Goal: Transaction & Acquisition: Obtain resource

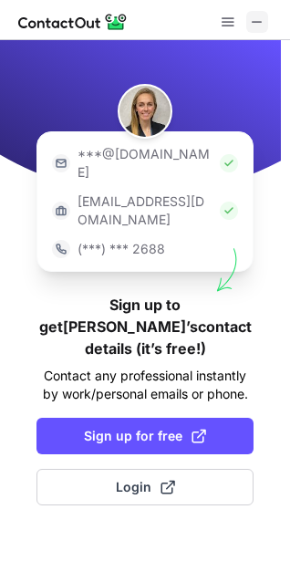
click at [257, 16] on span at bounding box center [257, 22] width 15 height 15
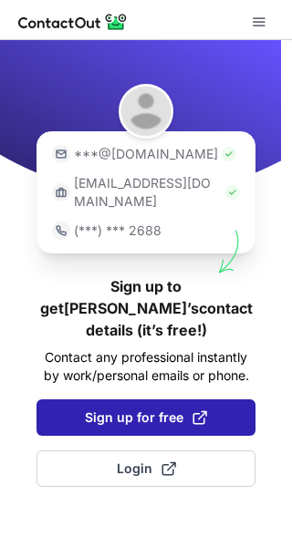
click at [160, 409] on span "Sign up for free" at bounding box center [146, 418] width 122 height 18
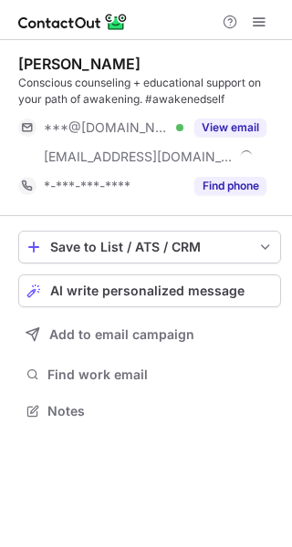
scroll to position [399, 292]
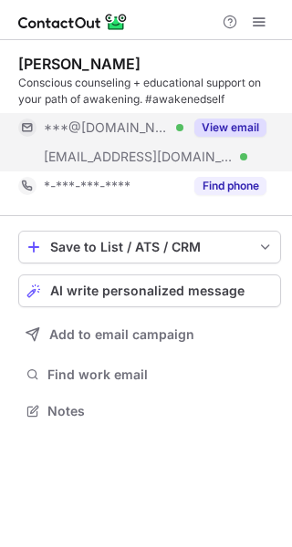
click at [228, 120] on button "View email" at bounding box center [230, 128] width 72 height 18
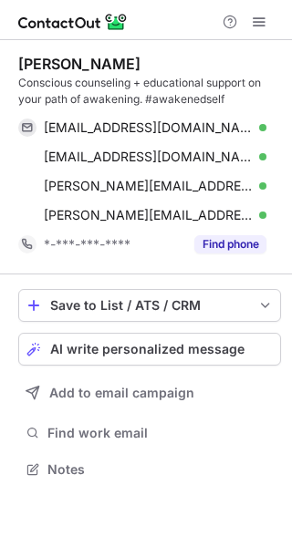
scroll to position [457, 292]
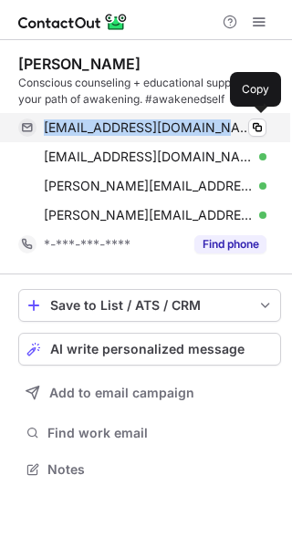
drag, startPoint x: 44, startPoint y: 123, endPoint x: 203, endPoint y: 126, distance: 158.8
click at [203, 126] on span "rachelpiccione@gmail.com" at bounding box center [148, 128] width 209 height 16
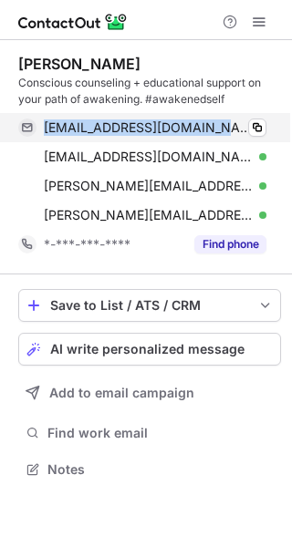
copy span "rachelpiccione@gmail.com"
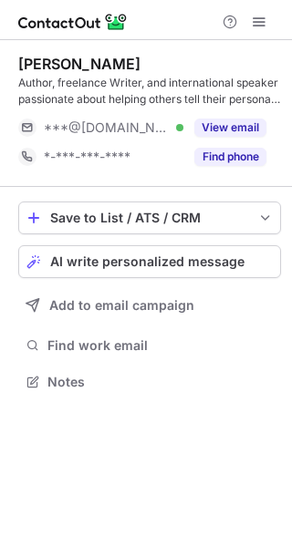
scroll to position [369, 292]
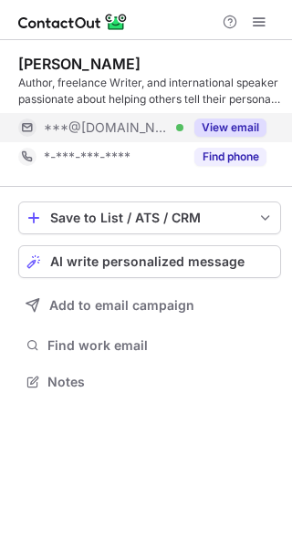
click at [244, 125] on button "View email" at bounding box center [230, 128] width 72 height 18
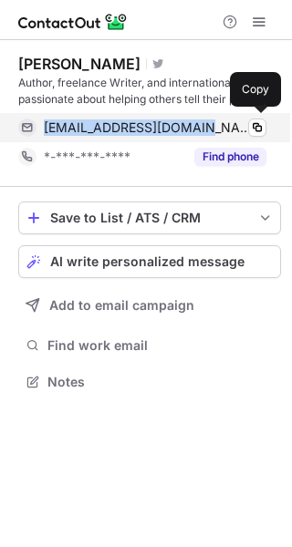
drag, startPoint x: 44, startPoint y: 129, endPoint x: 207, endPoint y: 123, distance: 163.4
click at [207, 123] on div "[EMAIL_ADDRESS][DOMAIN_NAME] Verified" at bounding box center [155, 128] width 223 height 16
copy span "hedgemeister@yahoo.com"
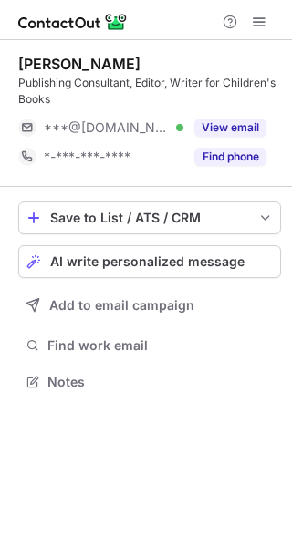
scroll to position [369, 292]
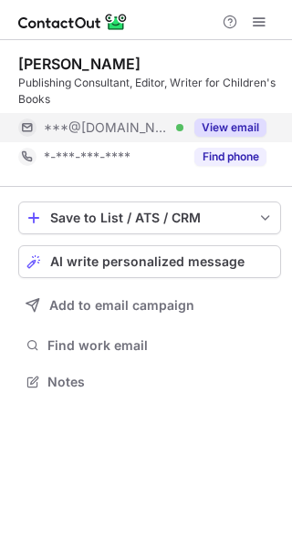
click at [240, 125] on button "View email" at bounding box center [230, 128] width 72 height 18
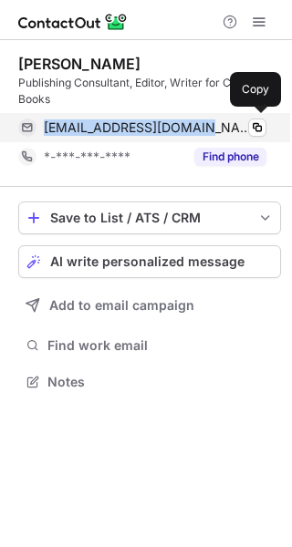
drag, startPoint x: 41, startPoint y: 127, endPoint x: 190, endPoint y: 131, distance: 148.8
click at [190, 131] on div "rosiejo100@yahoo.co.uk Verified Copy" at bounding box center [142, 127] width 248 height 29
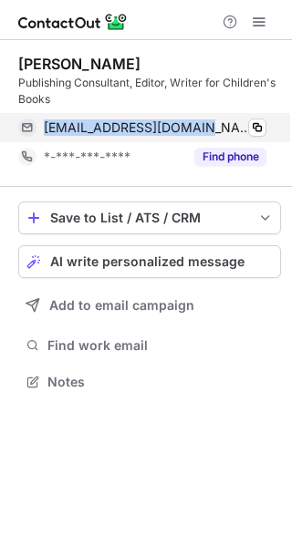
copy span "rosiejo100@yahoo.co.uk"
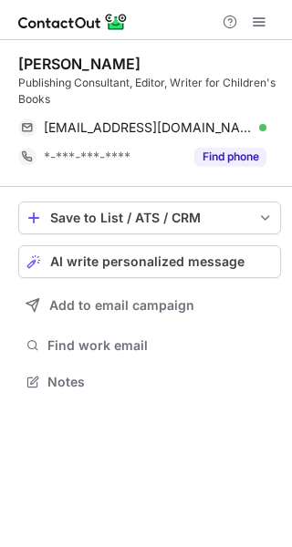
scroll to position [369, 292]
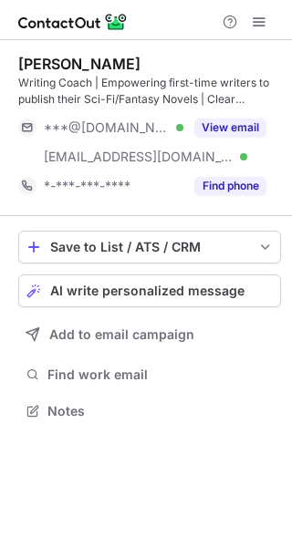
scroll to position [399, 292]
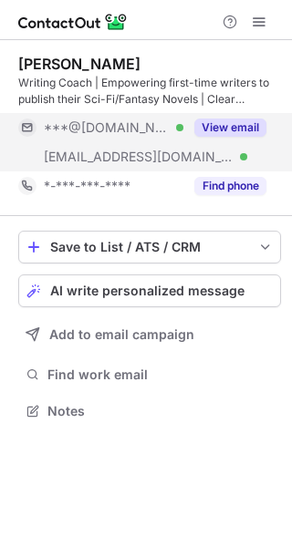
click at [229, 129] on button "View email" at bounding box center [230, 128] width 72 height 18
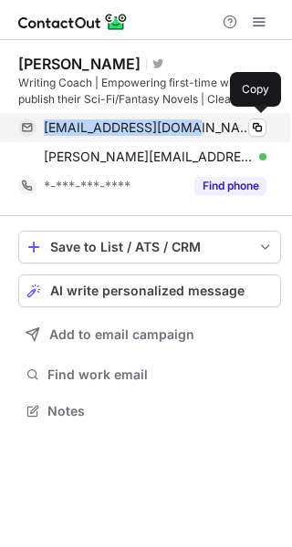
drag, startPoint x: 42, startPoint y: 125, endPoint x: 189, endPoint y: 127, distance: 146.9
click at [189, 127] on div "bethbarany@gmail.com Verified Copy" at bounding box center [142, 127] width 248 height 29
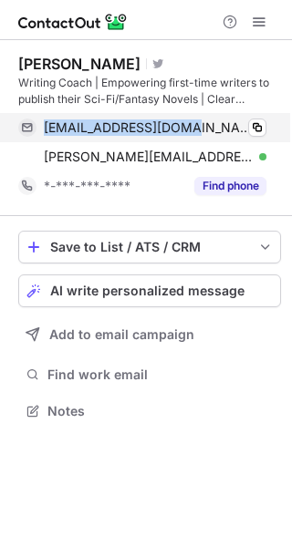
copy span "bethbarany@gmail.com"
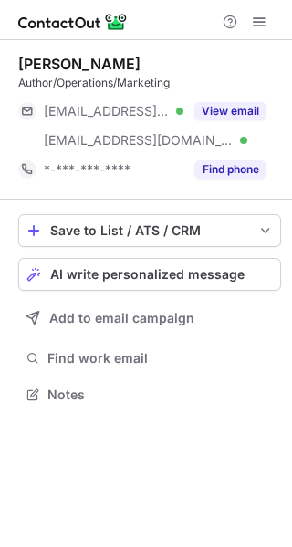
scroll to position [382, 292]
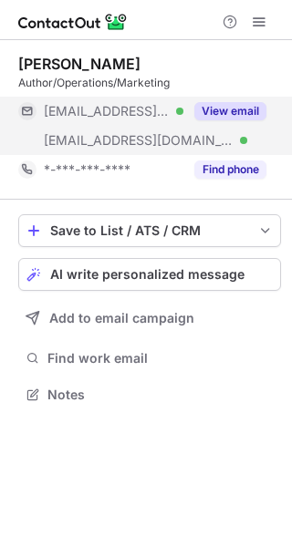
click at [223, 106] on button "View email" at bounding box center [230, 111] width 72 height 18
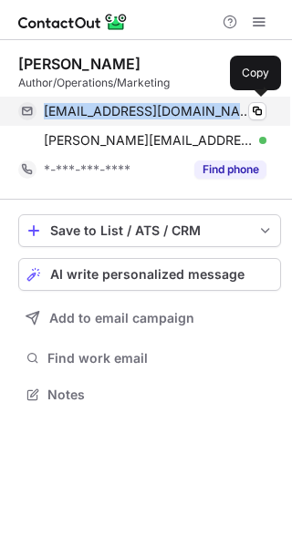
drag, startPoint x: 44, startPoint y: 110, endPoint x: 196, endPoint y: 116, distance: 152.4
click at [196, 116] on div "mwpackard@charter.net Verified" at bounding box center [155, 111] width 223 height 16
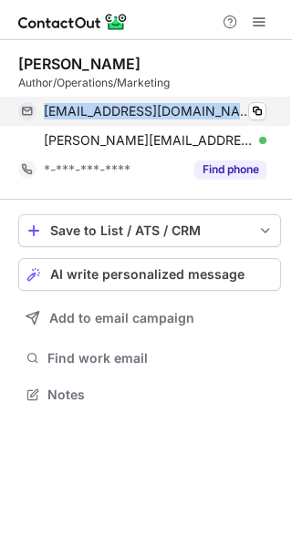
copy span "mwpackard@charter.net"
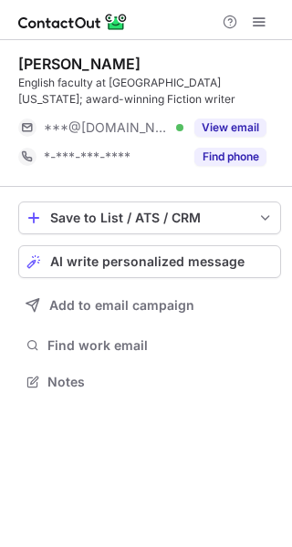
scroll to position [369, 292]
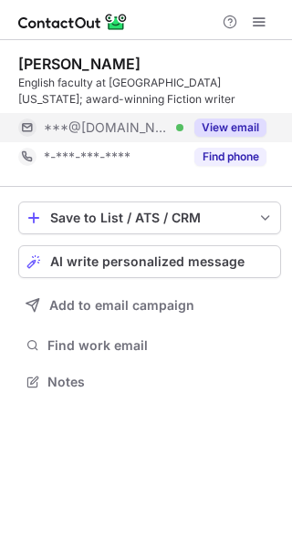
click at [249, 129] on button "View email" at bounding box center [230, 128] width 72 height 18
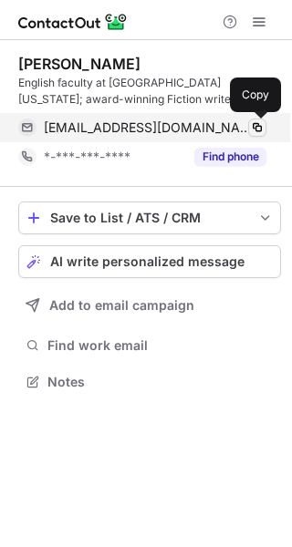
click at [256, 127] on span at bounding box center [257, 127] width 15 height 15
